Goal: Information Seeking & Learning: Understand process/instructions

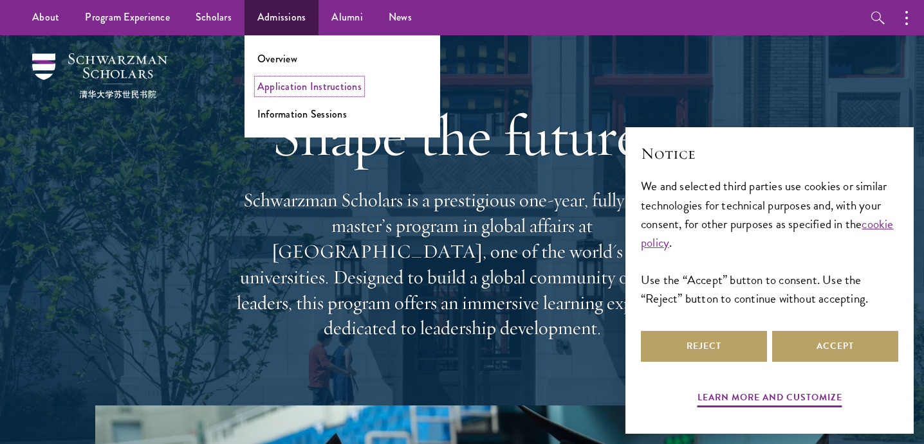
click at [283, 91] on link "Application Instructions" at bounding box center [309, 86] width 104 height 15
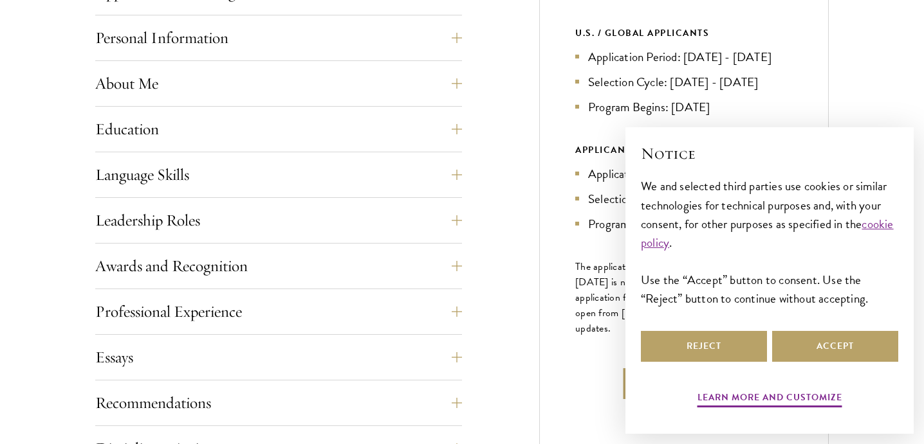
scroll to position [583, 0]
click at [820, 351] on button "Accept" at bounding box center [835, 346] width 126 height 31
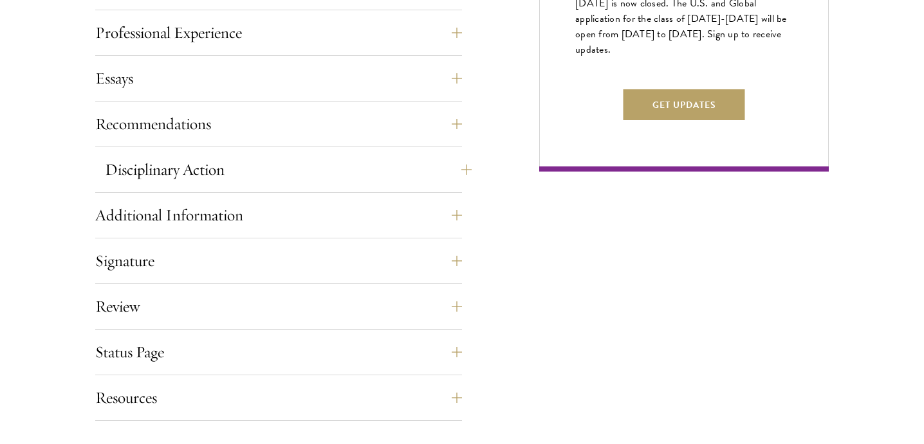
scroll to position [864, 0]
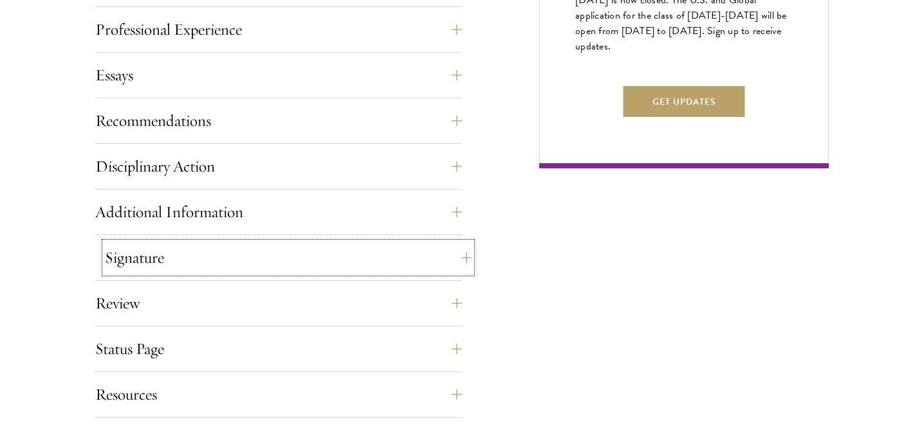
click at [233, 253] on button "Signature" at bounding box center [288, 257] width 367 height 31
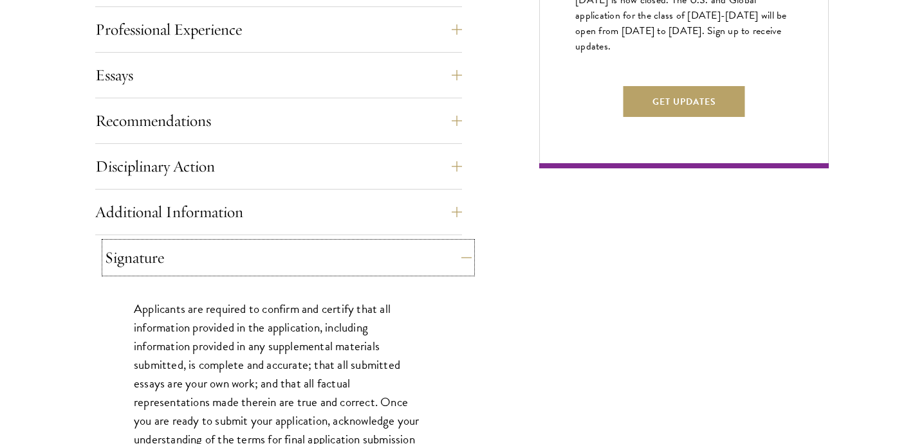
click at [226, 249] on button "Signature" at bounding box center [288, 257] width 367 height 31
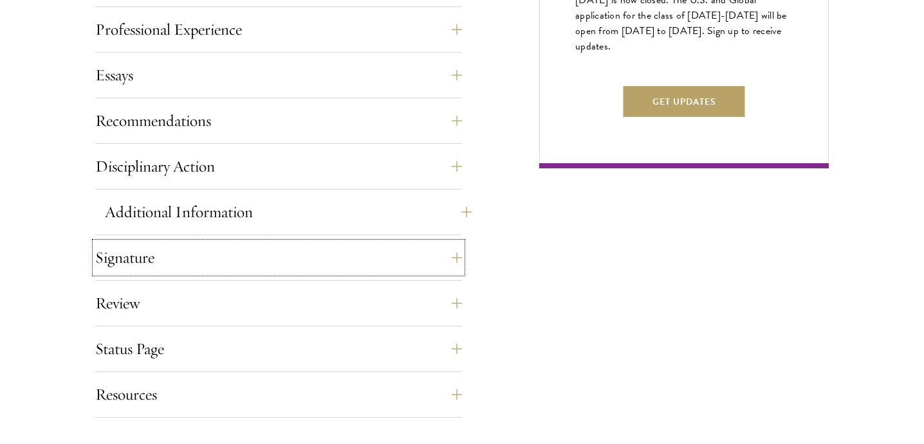
scroll to position [1009, 0]
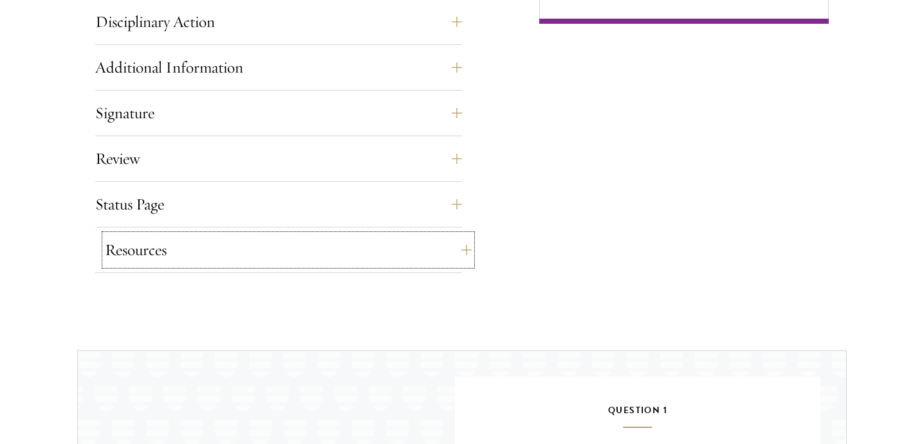
click at [233, 258] on button "Resources" at bounding box center [288, 250] width 367 height 31
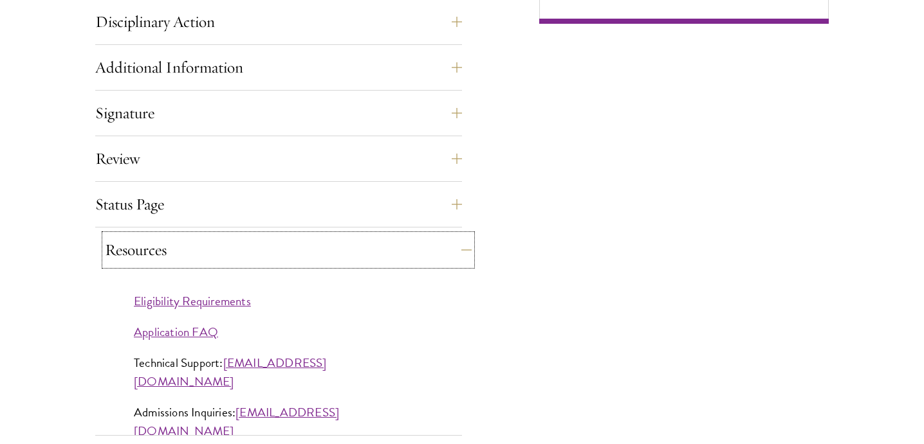
click at [233, 255] on button "Resources" at bounding box center [288, 250] width 367 height 31
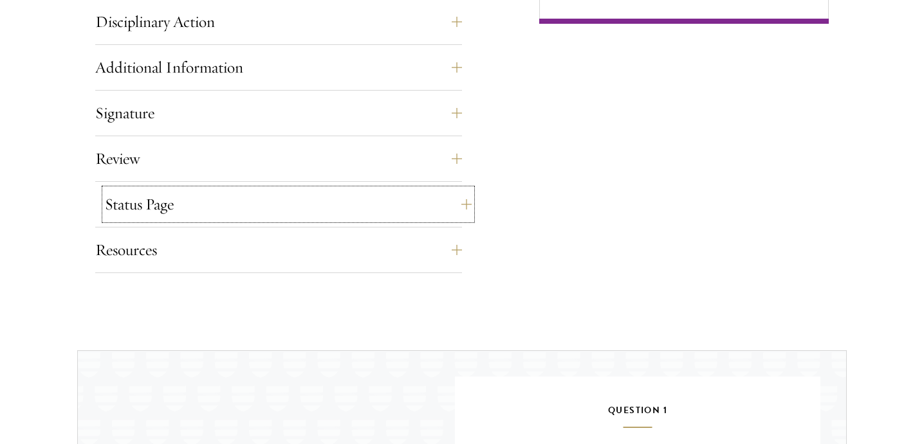
click at [231, 212] on button "Status Page" at bounding box center [288, 204] width 367 height 31
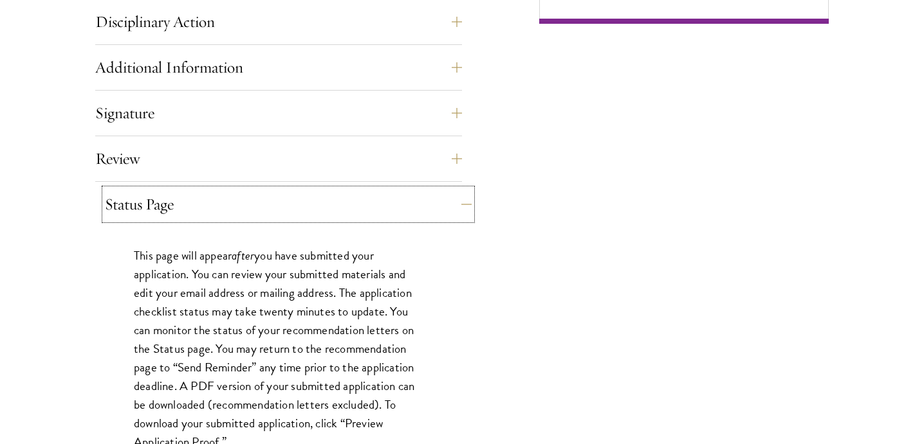
click at [232, 204] on button "Status Page" at bounding box center [288, 204] width 367 height 31
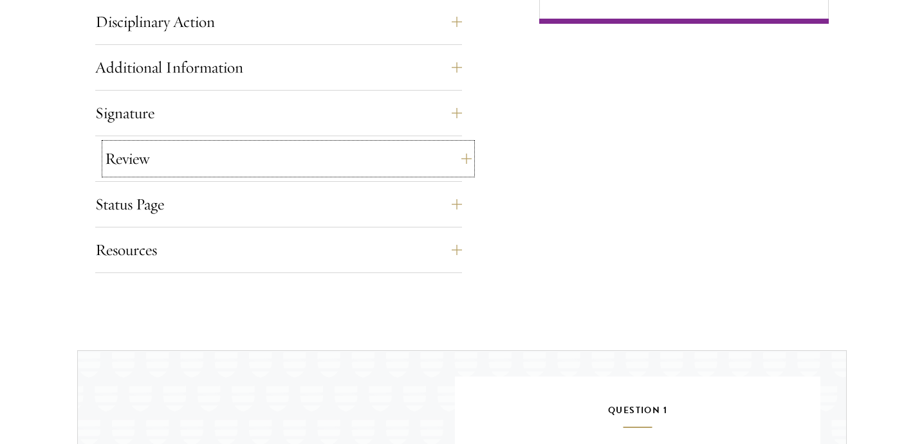
click at [215, 158] on button "Review" at bounding box center [288, 158] width 367 height 31
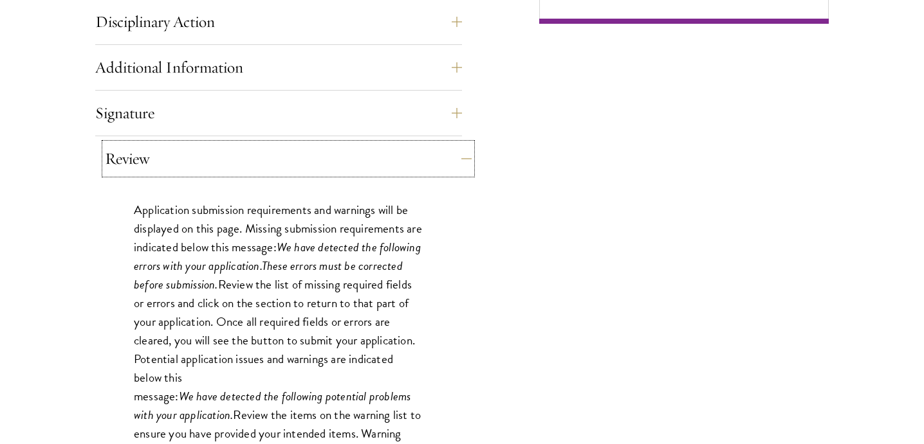
click at [215, 158] on button "Review" at bounding box center [288, 158] width 367 height 31
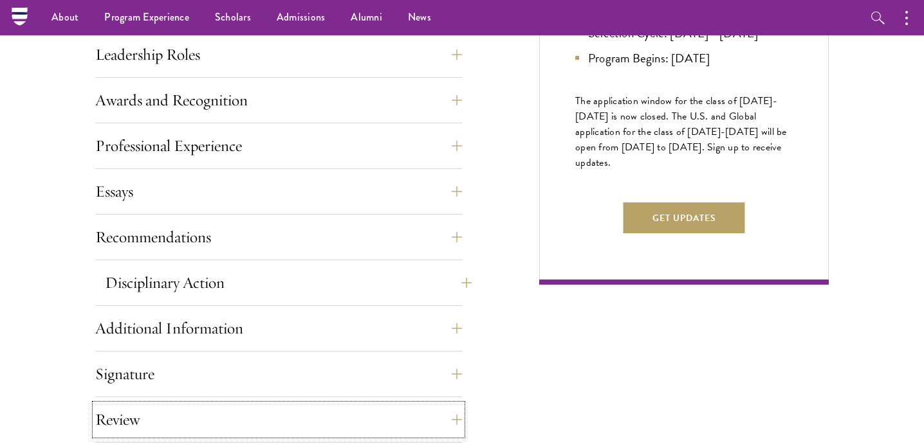
scroll to position [747, 0]
click at [197, 238] on button "Recommendations" at bounding box center [288, 238] width 367 height 31
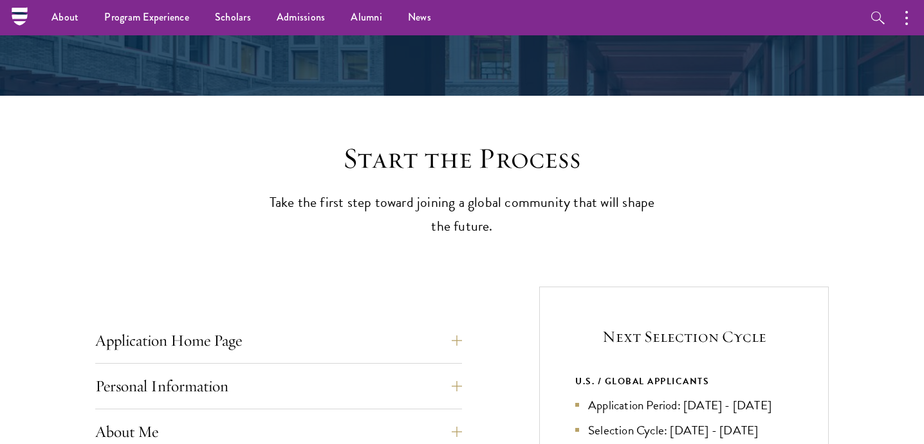
scroll to position [84, 0]
